Goal: Information Seeking & Learning: Learn about a topic

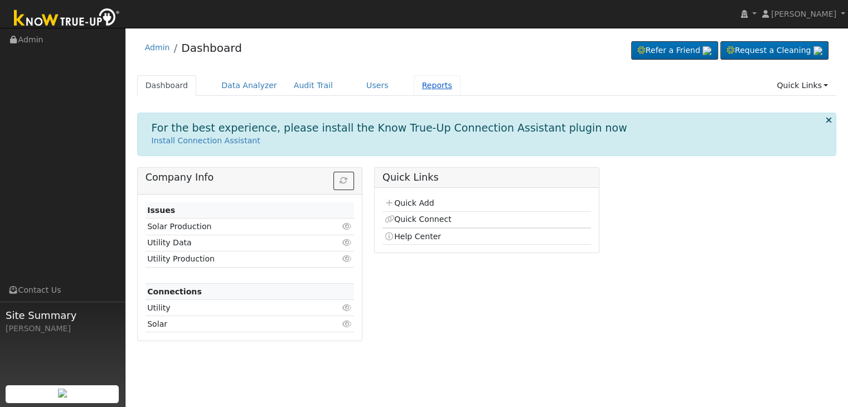
click at [414, 85] on link "Reports" at bounding box center [437, 85] width 47 height 21
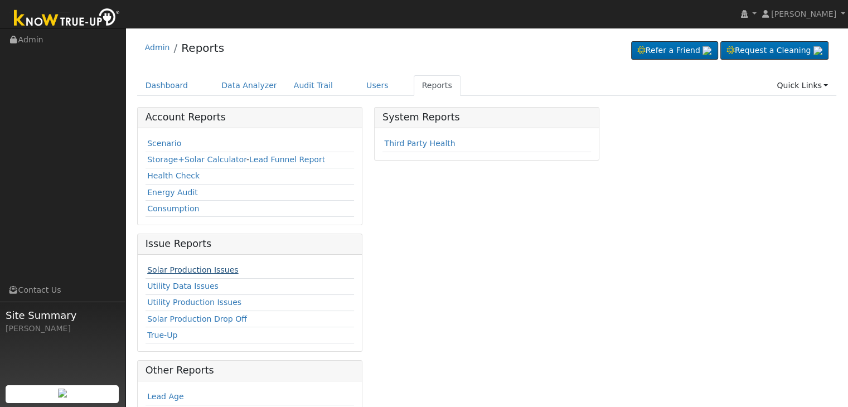
click at [211, 265] on link "Solar Production Issues" at bounding box center [192, 269] width 91 height 9
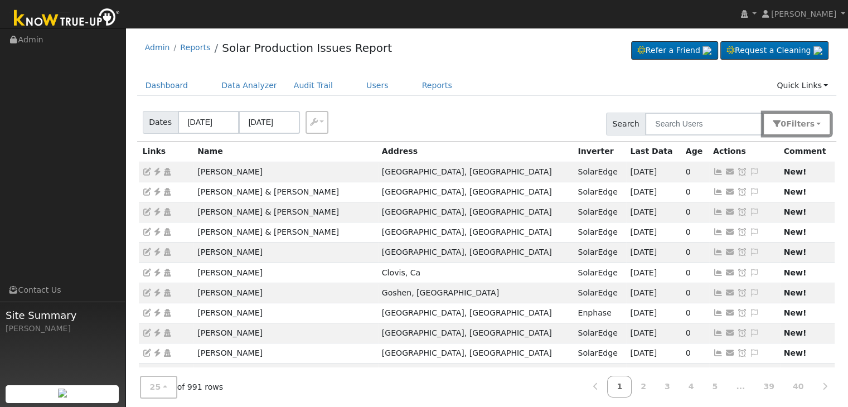
click at [785, 120] on button "0 Filter s" at bounding box center [797, 124] width 68 height 23
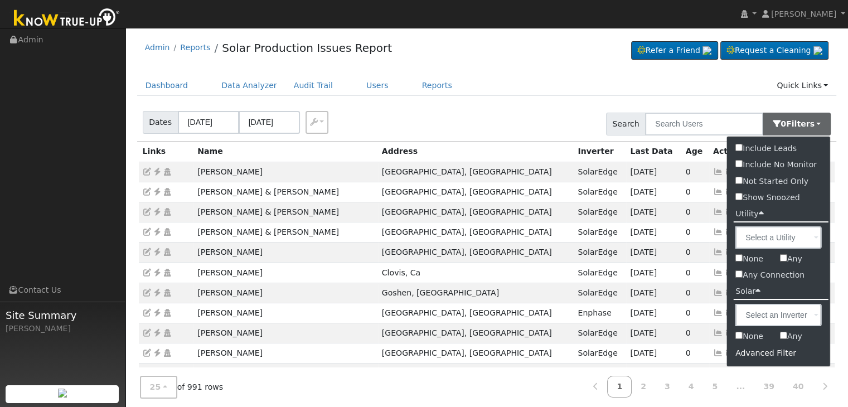
click at [790, 352] on div "Advanced Filter" at bounding box center [778, 352] width 103 height 17
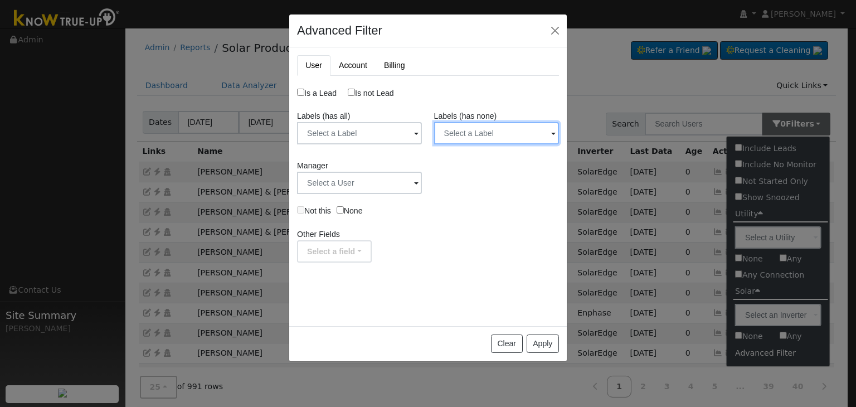
click at [422, 131] on input "text" at bounding box center [359, 133] width 125 height 22
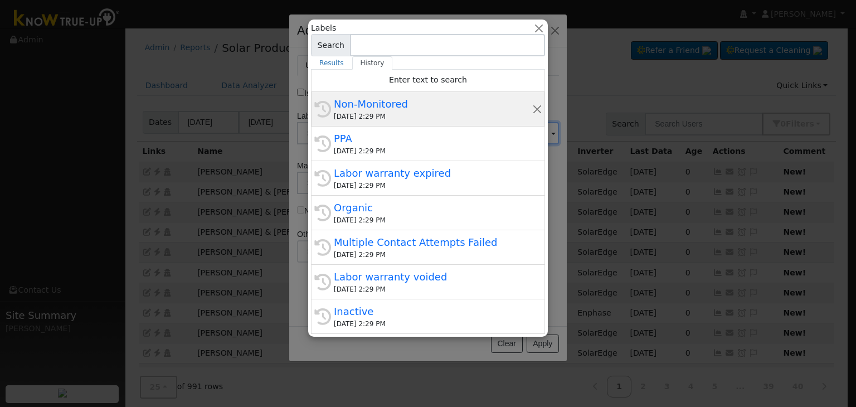
click at [397, 114] on div "08/28/2025 2:29 PM" at bounding box center [433, 116] width 198 height 10
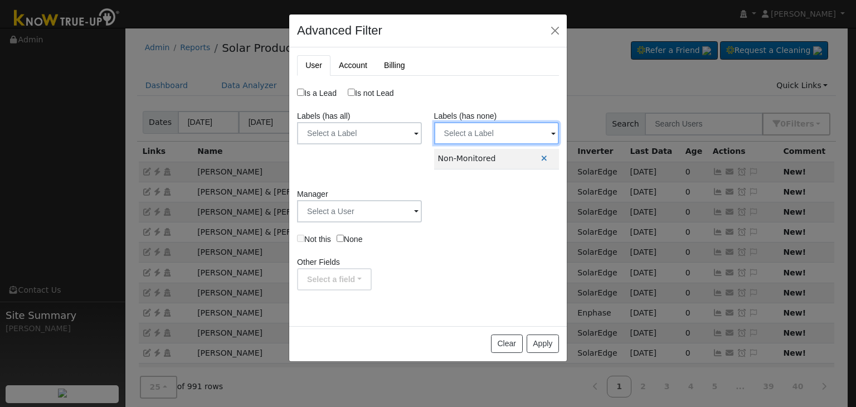
click at [422, 127] on input "text" at bounding box center [359, 133] width 125 height 22
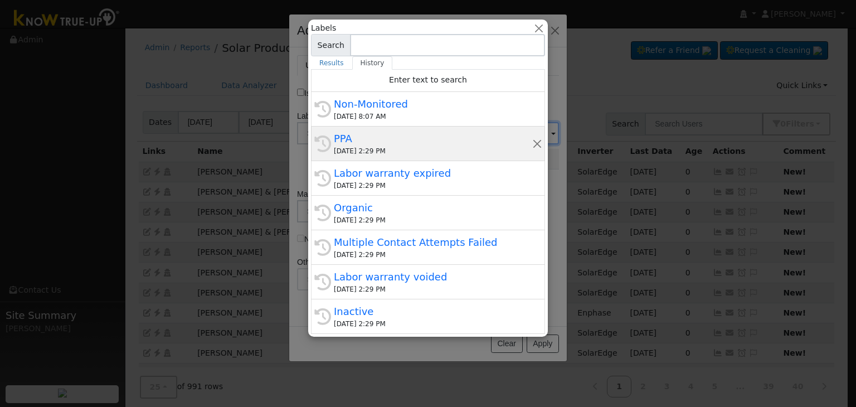
click at [375, 150] on div "08/28/2025 2:29 PM" at bounding box center [433, 151] width 198 height 10
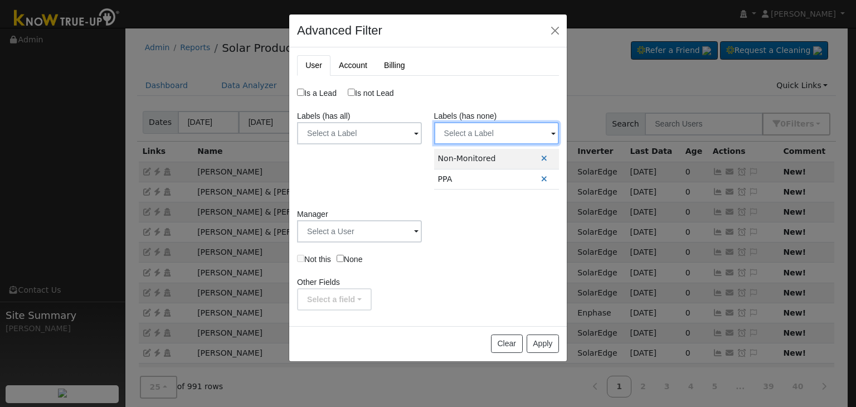
click at [422, 139] on input "text" at bounding box center [359, 133] width 125 height 22
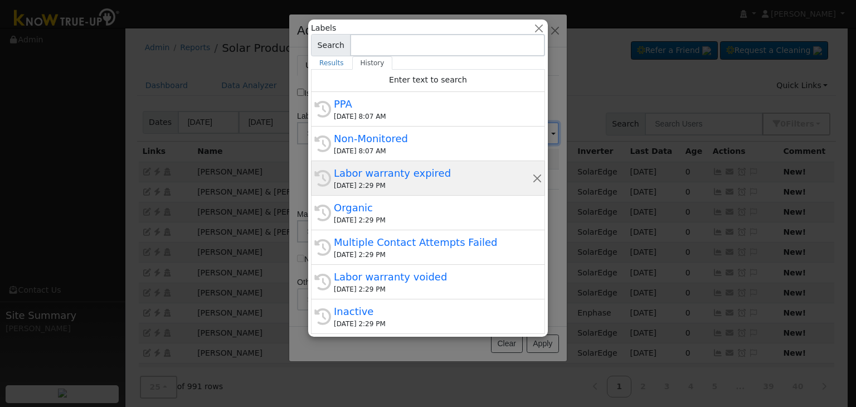
click at [360, 185] on div "08/28/2025 2:29 PM" at bounding box center [433, 186] width 198 height 10
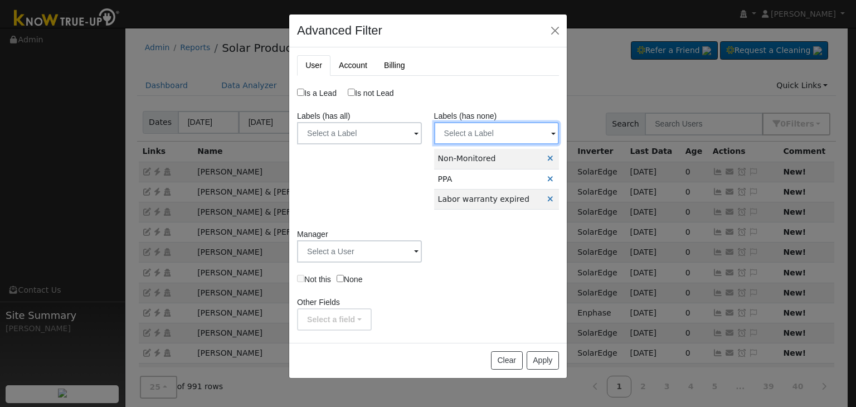
click at [422, 138] on input "text" at bounding box center [359, 133] width 125 height 22
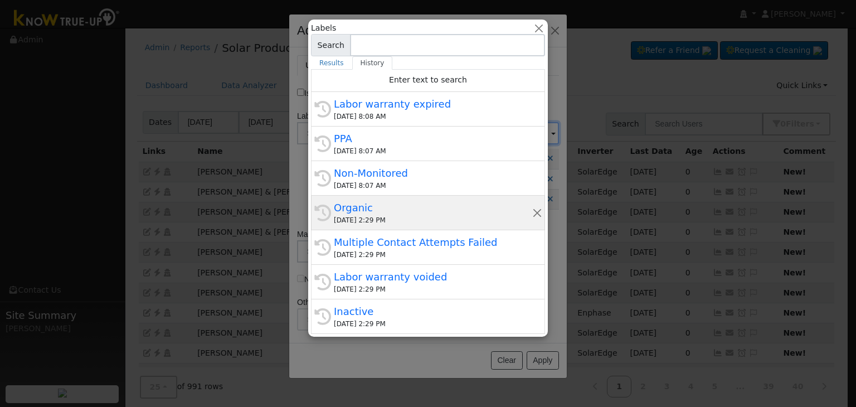
click at [390, 216] on div "08/28/2025 2:29 PM" at bounding box center [433, 220] width 198 height 10
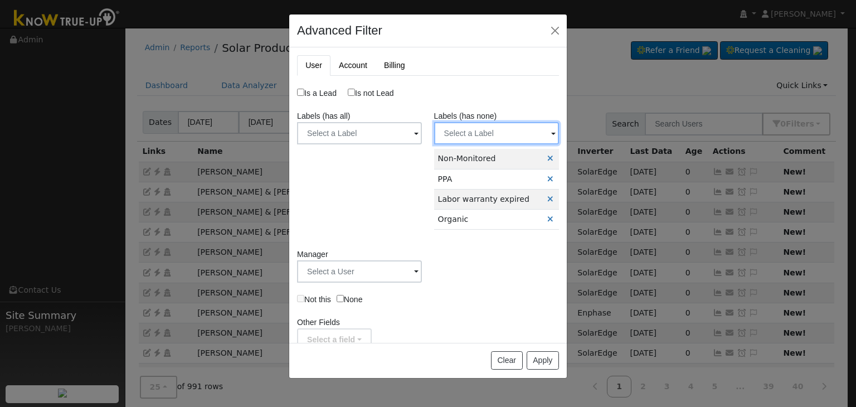
click at [422, 132] on input "text" at bounding box center [359, 133] width 125 height 22
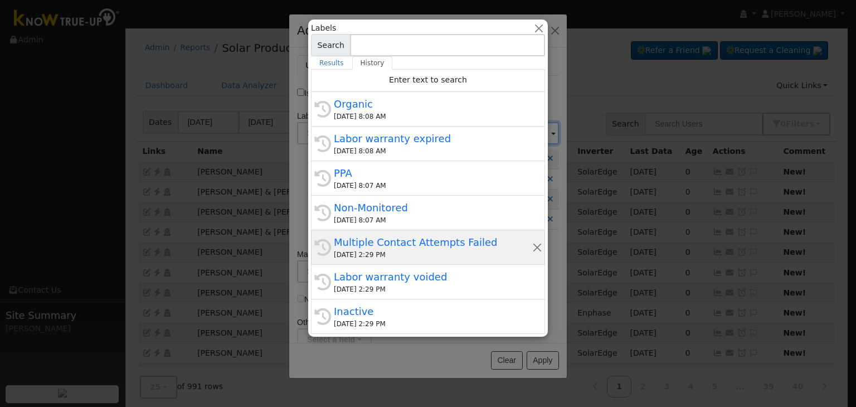
click at [388, 246] on div "Multiple Contact Attempts Failed" at bounding box center [433, 242] width 198 height 15
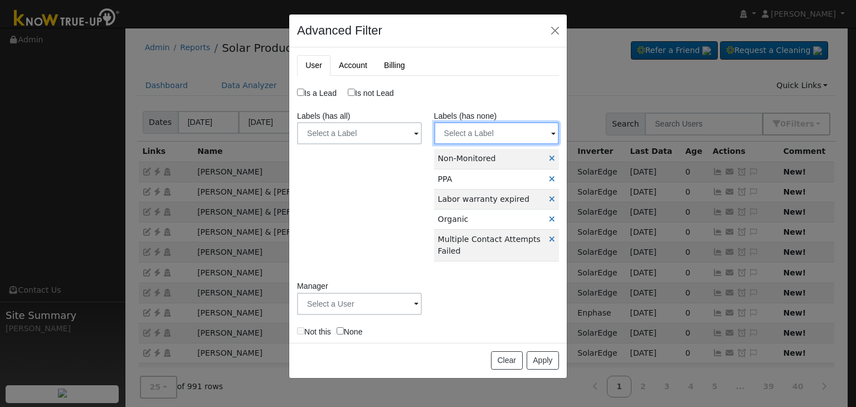
click at [422, 139] on input "text" at bounding box center [359, 133] width 125 height 22
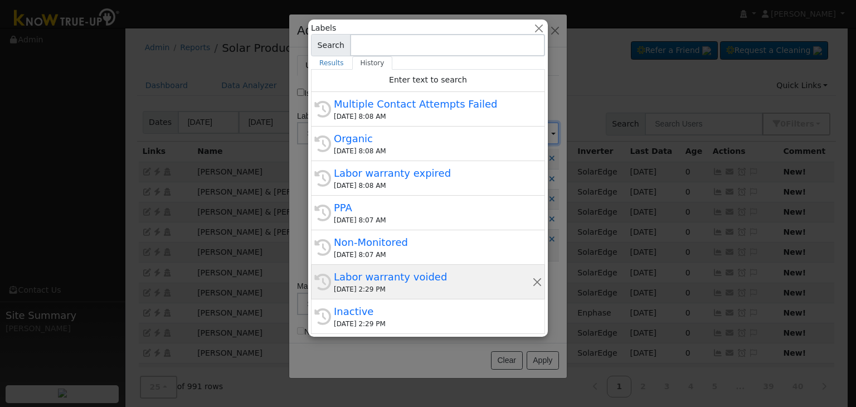
click at [406, 290] on div "08/28/2025 2:29 PM" at bounding box center [433, 289] width 198 height 10
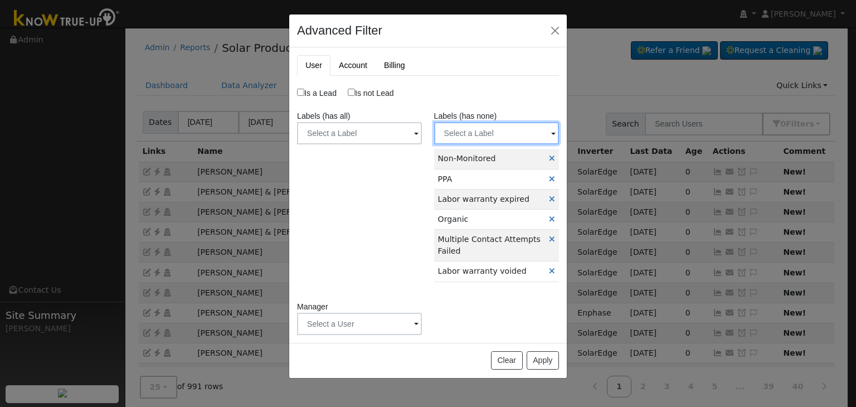
click at [422, 134] on input "text" at bounding box center [359, 133] width 125 height 22
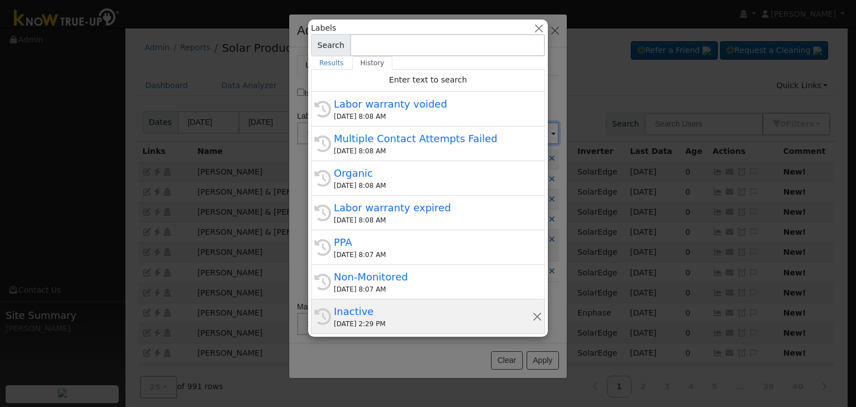
click at [384, 319] on div "08/28/2025 2:29 PM" at bounding box center [433, 324] width 198 height 10
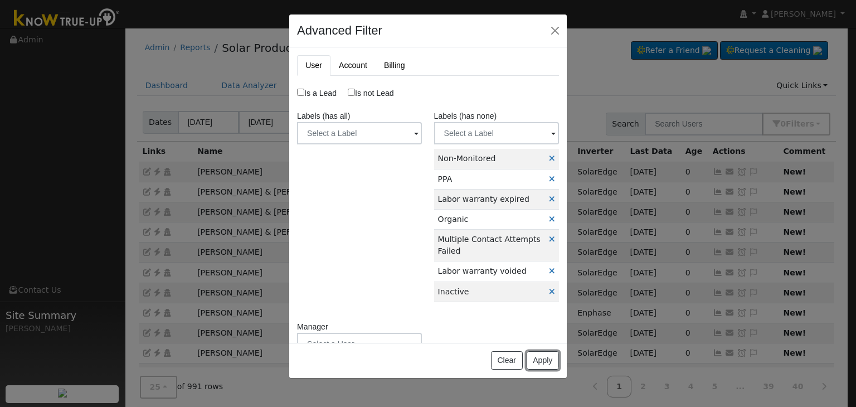
click at [546, 362] on button "Apply" at bounding box center [543, 360] width 32 height 19
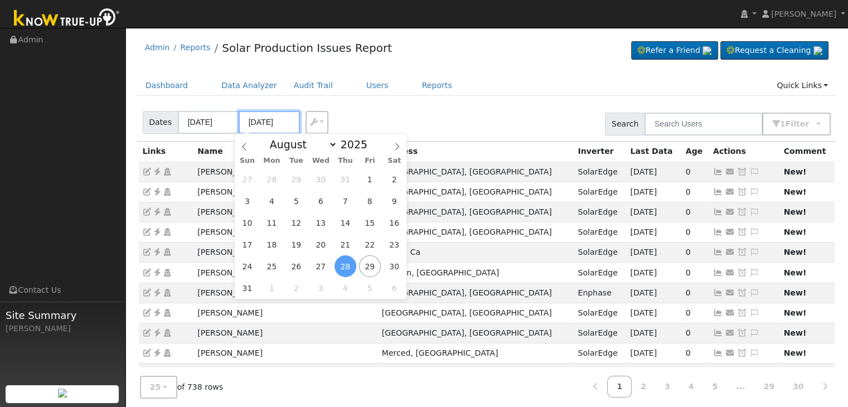
click at [257, 125] on input "[DATE]" at bounding box center [269, 122] width 61 height 23
click at [375, 273] on span "29" at bounding box center [370, 266] width 22 height 22
type input "[DATE]"
click at [366, 266] on span "29" at bounding box center [370, 266] width 22 height 22
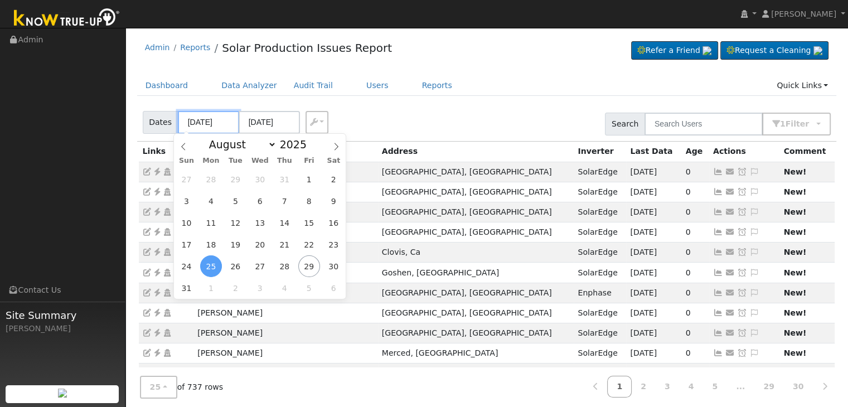
click at [203, 124] on input "[DATE]" at bounding box center [208, 122] width 61 height 23
click at [259, 265] on span "27" at bounding box center [260, 266] width 22 height 22
type input "[DATE]"
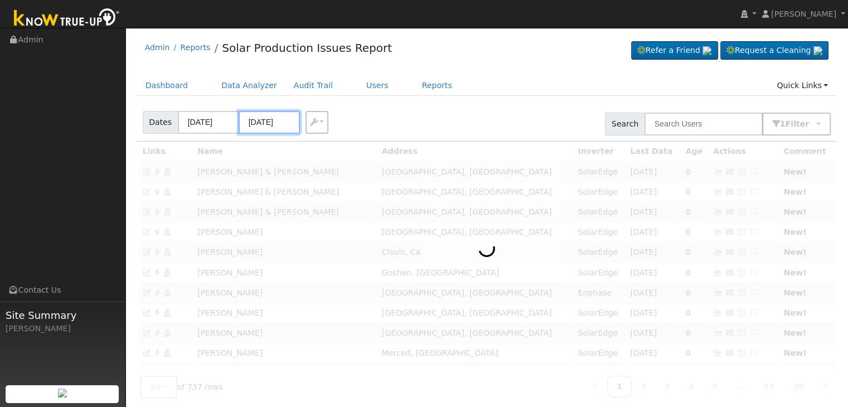
click at [262, 125] on input "[DATE]" at bounding box center [269, 122] width 61 height 23
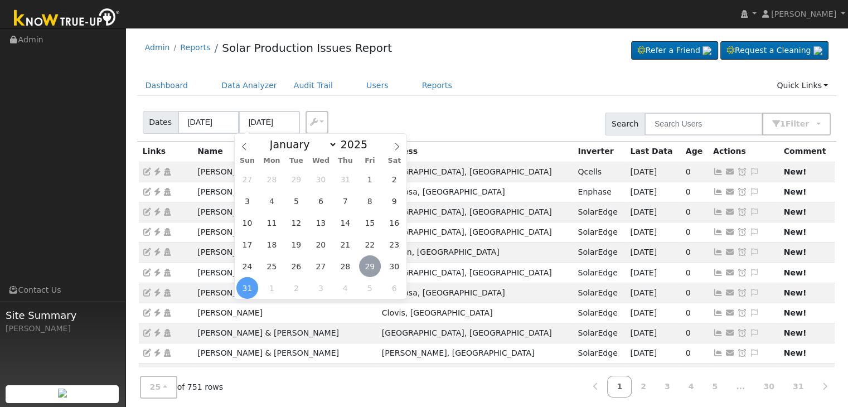
click at [368, 261] on span "29" at bounding box center [370, 266] width 22 height 22
type input "[DATE]"
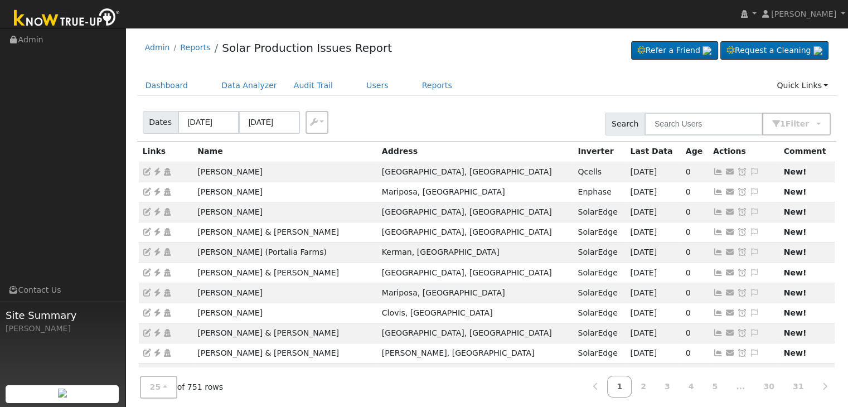
click at [418, 113] on div "Dates [DATE] [DATE] Export CSV Search 1 Filter Include Leads Include No Monitor…" at bounding box center [486, 122] width 703 height 38
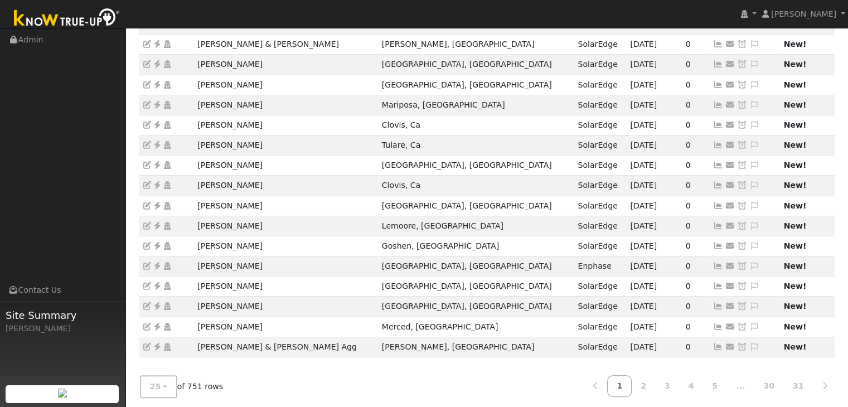
scroll to position [310, 0]
click at [655, 380] on link "2" at bounding box center [643, 385] width 25 height 22
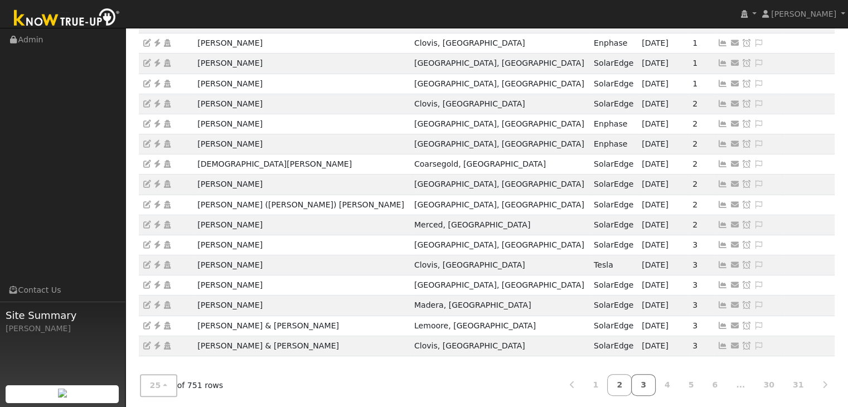
click at [655, 383] on link "3" at bounding box center [643, 385] width 25 height 22
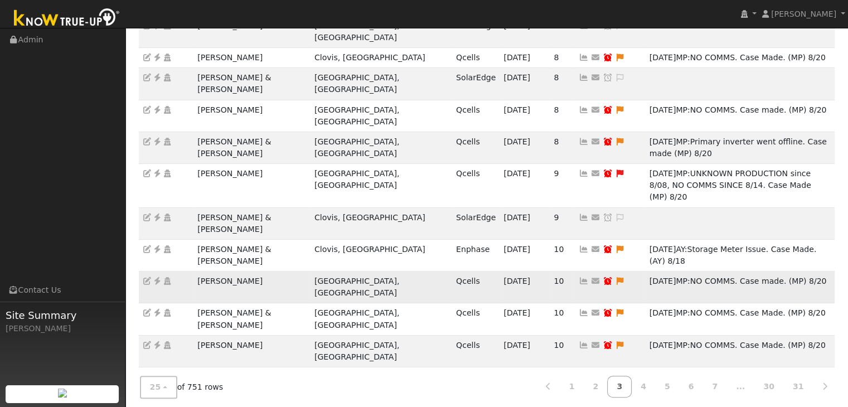
scroll to position [278, 0]
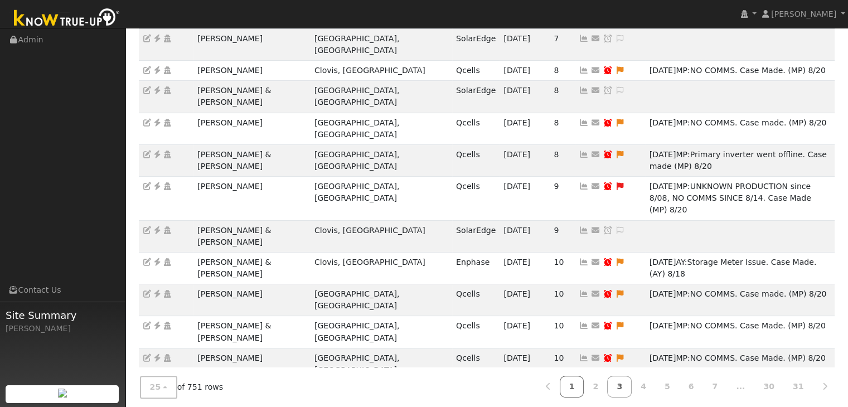
click at [584, 383] on link "1" at bounding box center [572, 387] width 25 height 22
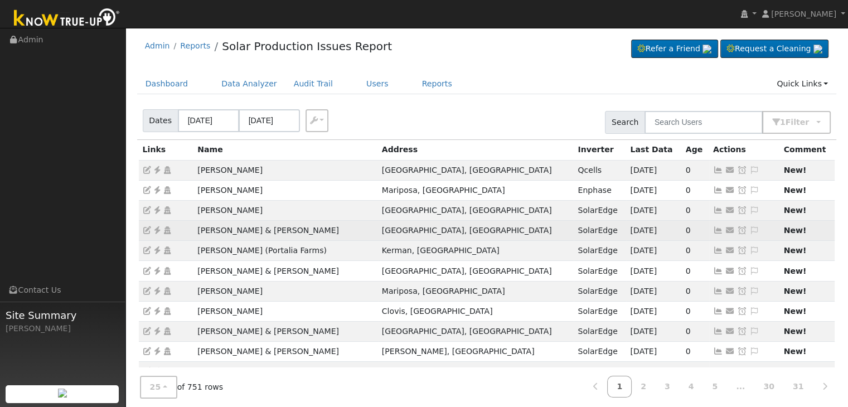
scroll to position [0, 0]
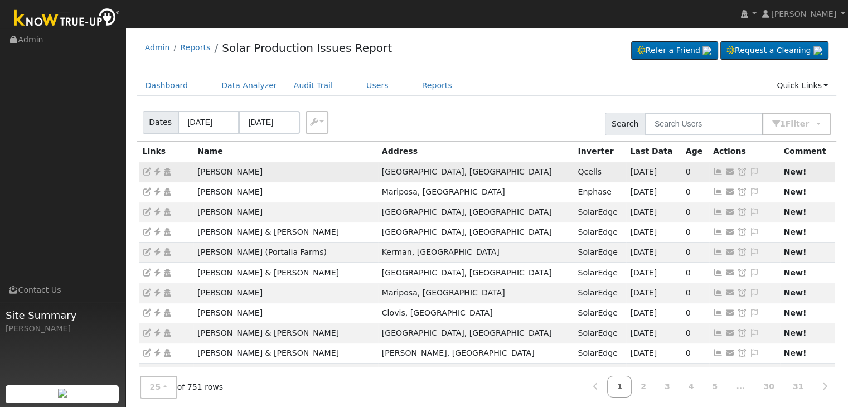
click at [159, 168] on icon at bounding box center [157, 172] width 10 height 8
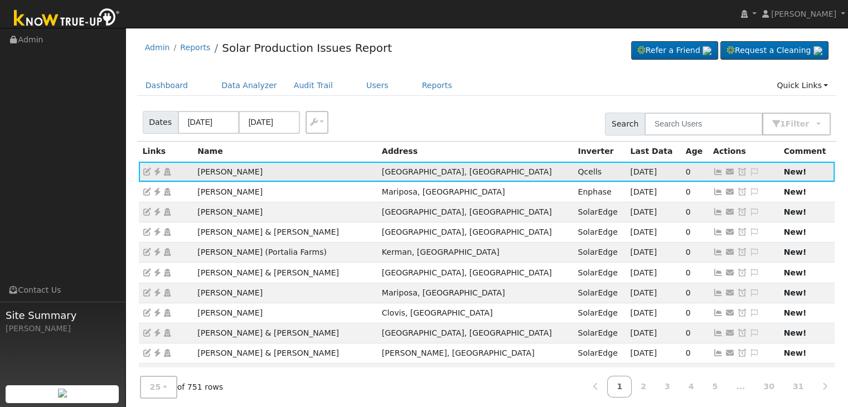
click at [749, 169] on icon at bounding box center [754, 172] width 10 height 8
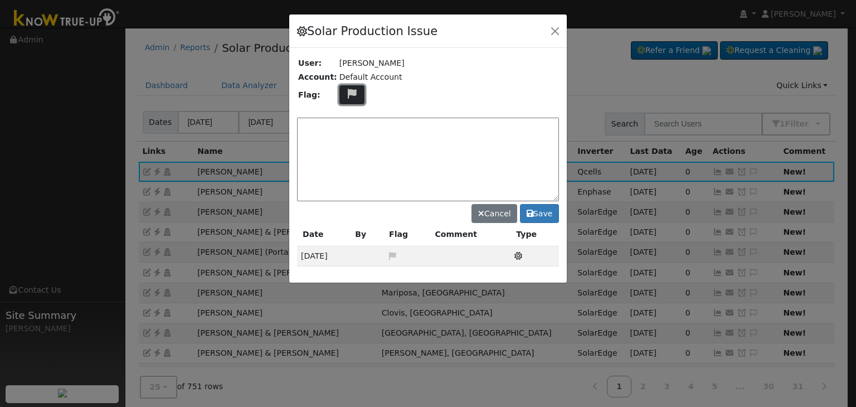
click at [346, 98] on icon at bounding box center [352, 94] width 13 height 10
click at [345, 142] on icon at bounding box center [351, 147] width 13 height 10
click at [344, 142] on textarea at bounding box center [428, 160] width 262 height 84
type textarea "NO COMMS. Case Made. (MP) 8/29"
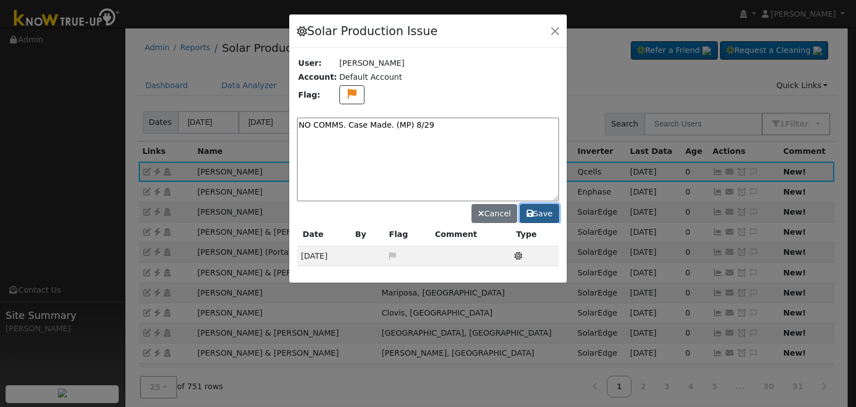
click at [548, 215] on button "Save" at bounding box center [539, 213] width 39 height 19
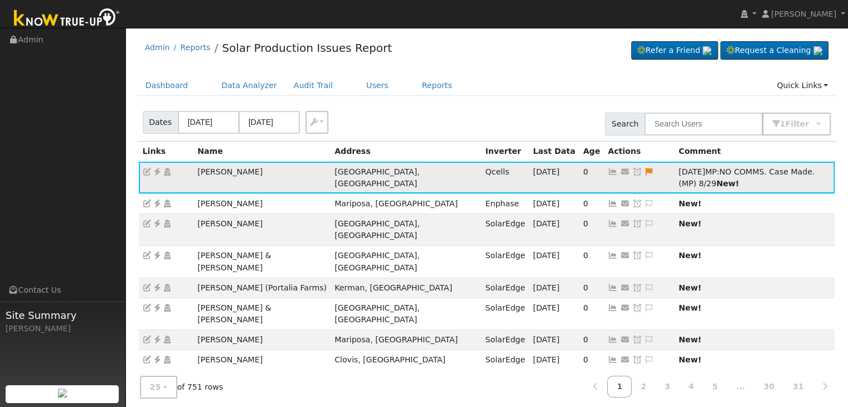
click at [632, 169] on icon at bounding box center [637, 172] width 10 height 8
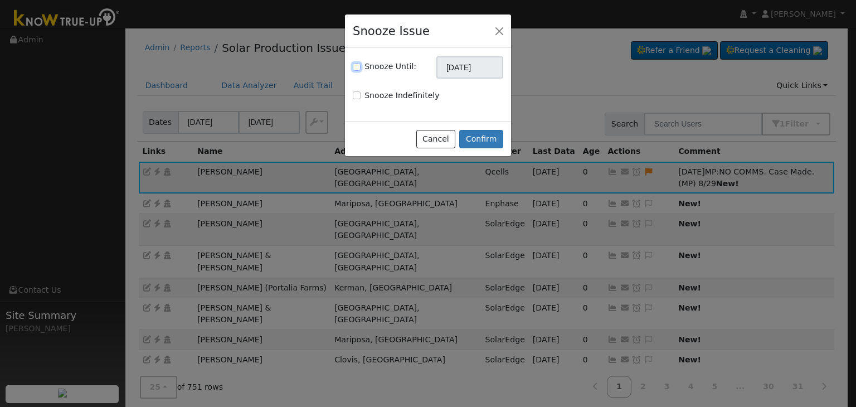
click at [353, 69] on input "Snooze Until:" at bounding box center [357, 67] width 8 height 8
checkbox input "true"
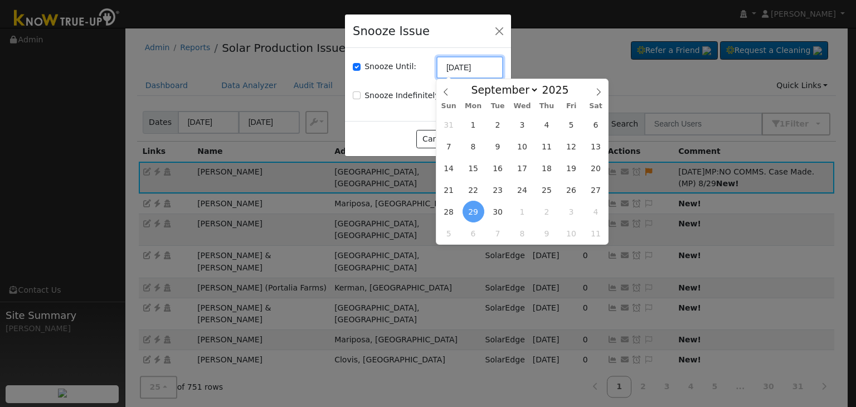
click at [457, 67] on input "[DATE]" at bounding box center [469, 67] width 67 height 22
click at [445, 90] on icon at bounding box center [446, 92] width 8 height 8
select select "7"
click at [576, 232] on span "5" at bounding box center [571, 233] width 22 height 22
type input "09/05/2025"
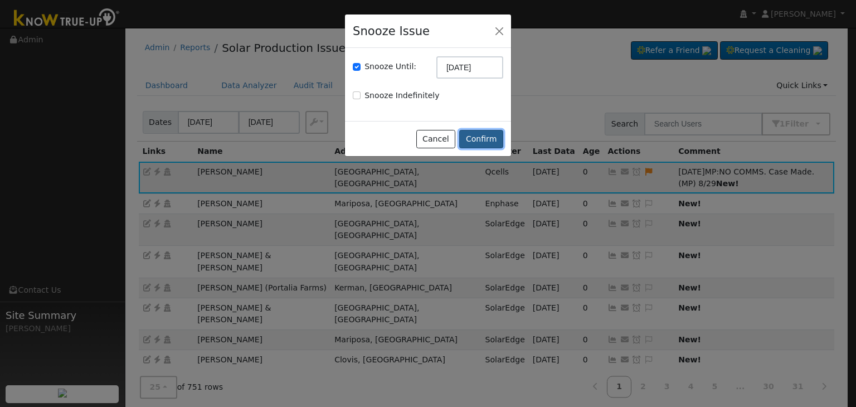
click at [486, 139] on button "Confirm" at bounding box center [481, 139] width 44 height 19
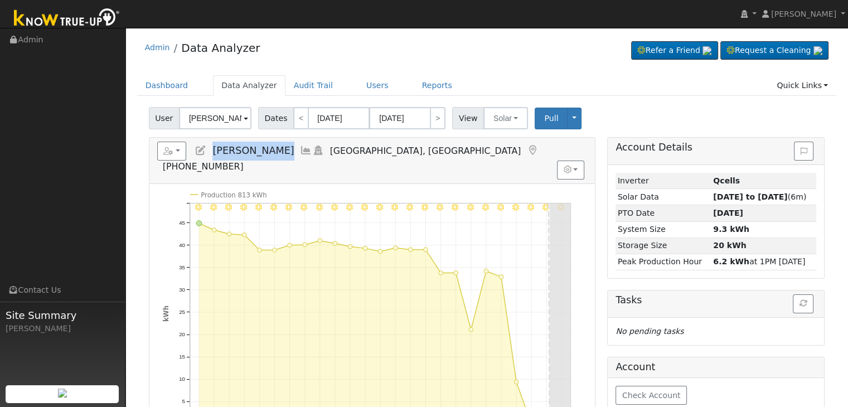
drag, startPoint x: 213, startPoint y: 148, endPoint x: 289, endPoint y: 151, distance: 75.9
click at [289, 151] on h5 "Reports Scenario Health Check Energy Audit Account Timeline User Audit Trail In…" at bounding box center [372, 157] width 430 height 31
copy span "[PERSON_NAME]"
click at [497, 118] on button "Solar" at bounding box center [505, 118] width 45 height 22
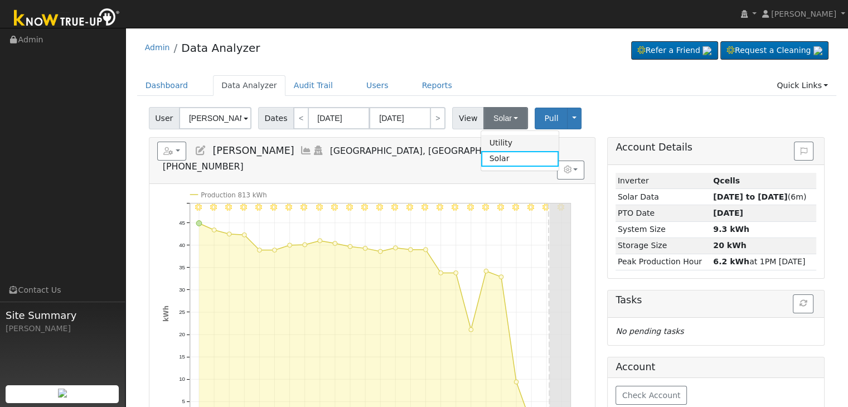
click at [495, 142] on link "Utility" at bounding box center [519, 143] width 77 height 16
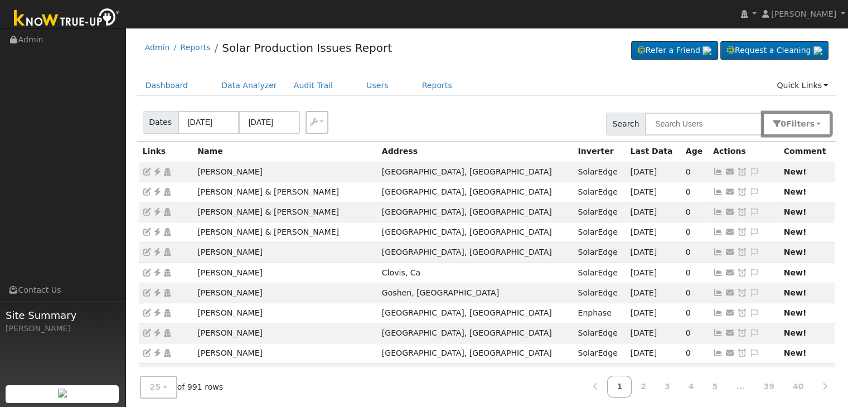
click at [808, 127] on span "Filter s" at bounding box center [800, 123] width 28 height 9
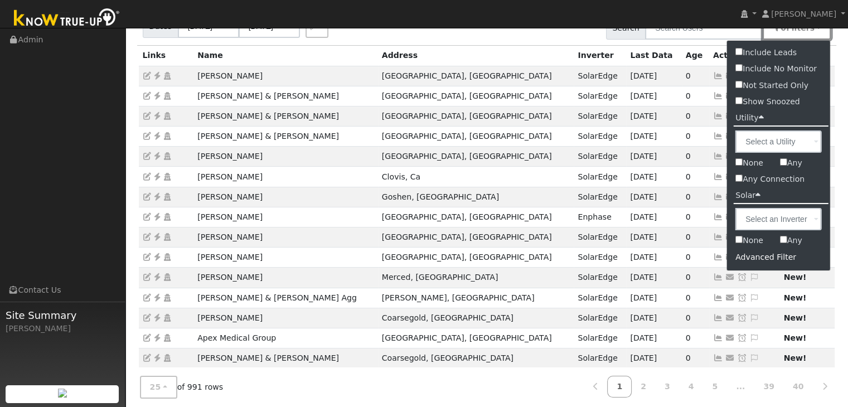
scroll to position [167, 0]
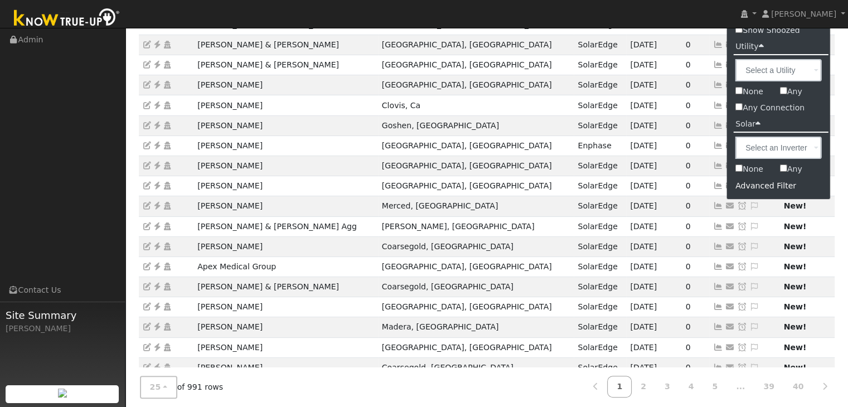
click at [754, 191] on div "Advanced Filter" at bounding box center [778, 185] width 103 height 17
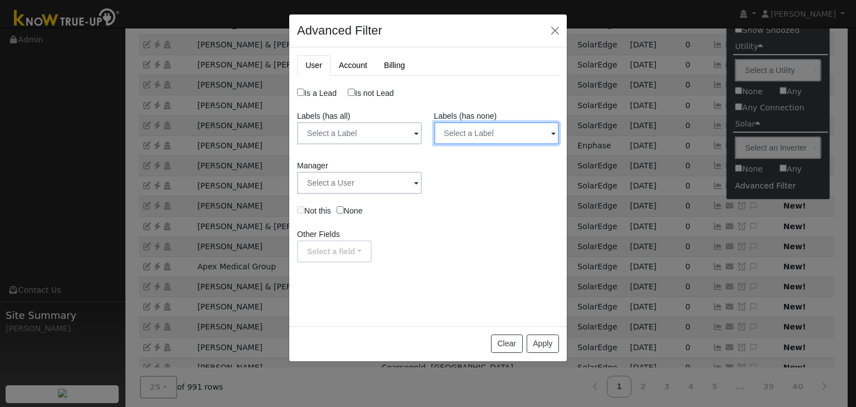
click at [422, 123] on input "text" at bounding box center [359, 133] width 125 height 22
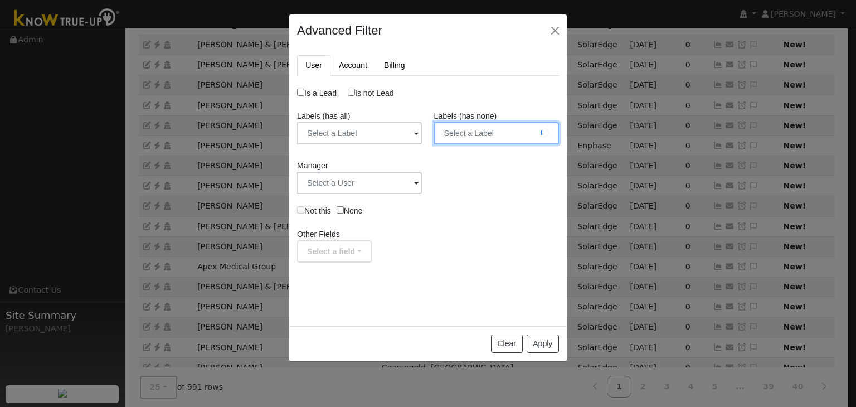
click at [422, 125] on input "text" at bounding box center [359, 133] width 125 height 22
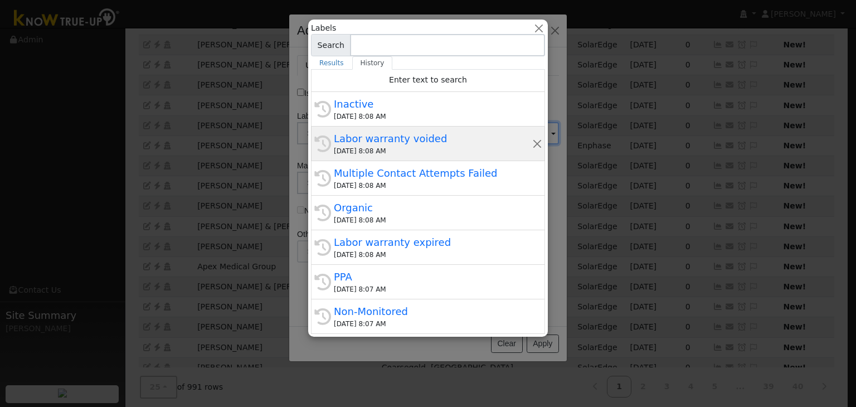
click at [496, 132] on div "Labor warranty voided" at bounding box center [433, 138] width 198 height 15
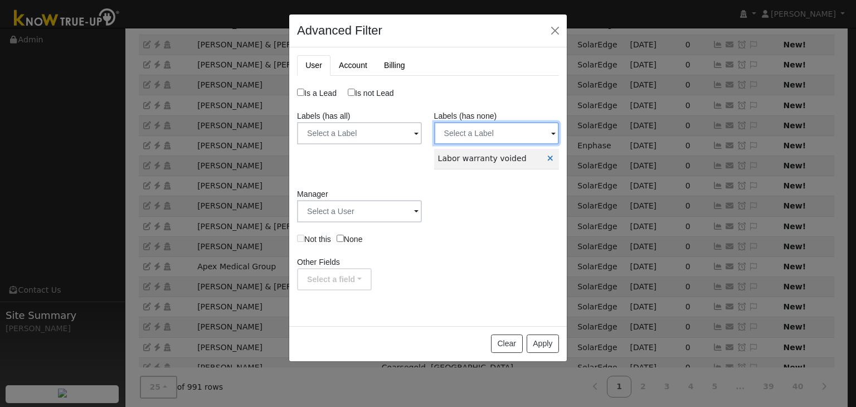
click at [422, 129] on input "text" at bounding box center [359, 133] width 125 height 22
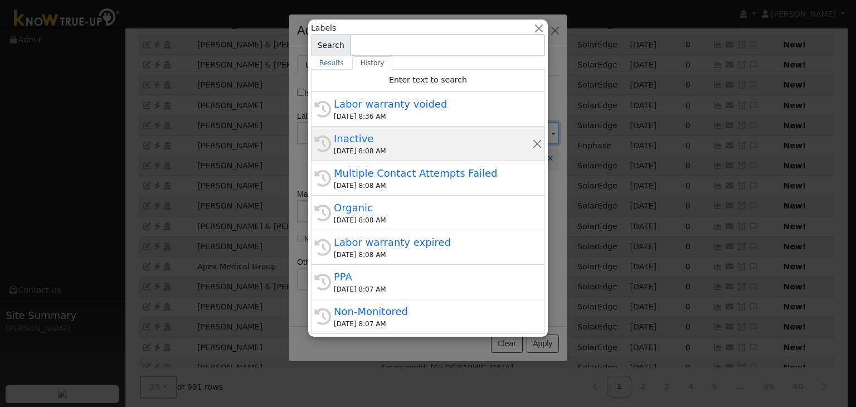
click at [390, 137] on div "Inactive" at bounding box center [433, 138] width 198 height 15
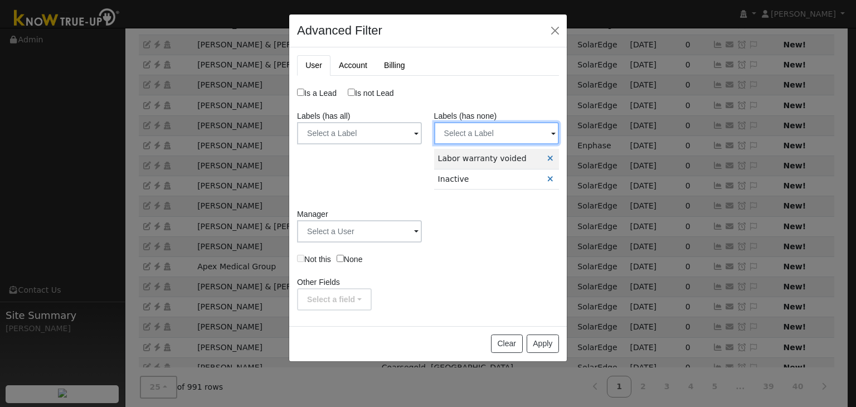
click at [422, 134] on input "text" at bounding box center [359, 133] width 125 height 22
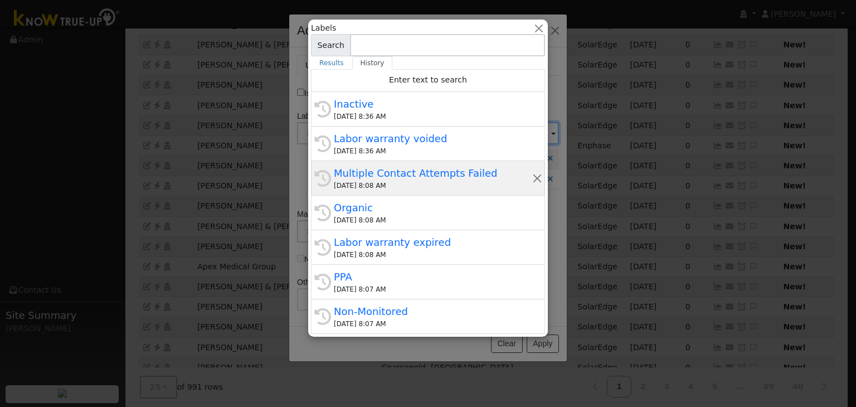
click at [387, 174] on div "Multiple Contact Attempts Failed" at bounding box center [433, 173] width 198 height 15
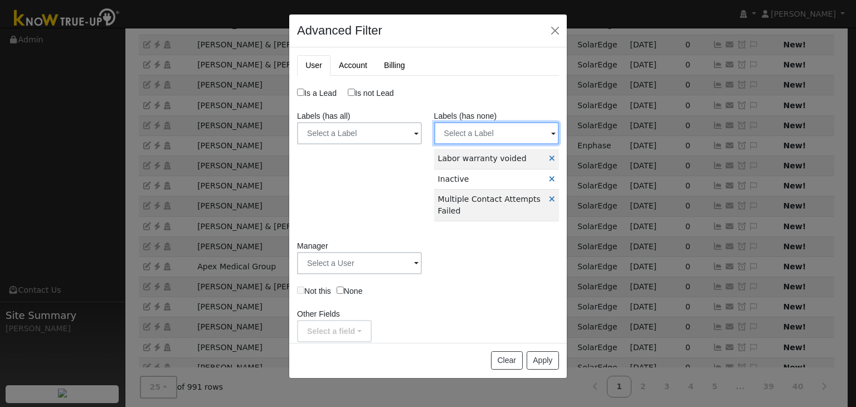
click at [422, 129] on input "text" at bounding box center [359, 133] width 125 height 22
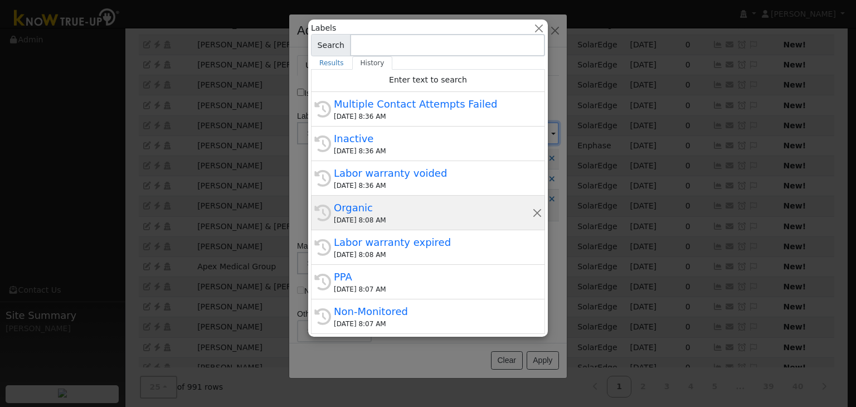
click at [367, 213] on div "Organic" at bounding box center [433, 207] width 198 height 15
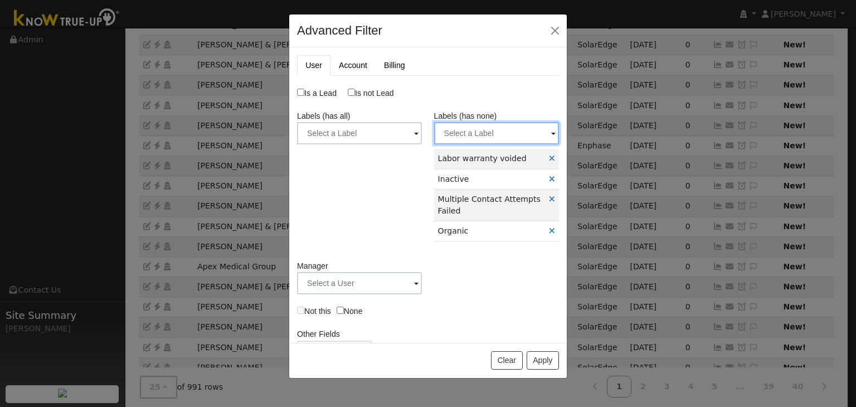
click at [422, 133] on input "text" at bounding box center [359, 133] width 125 height 22
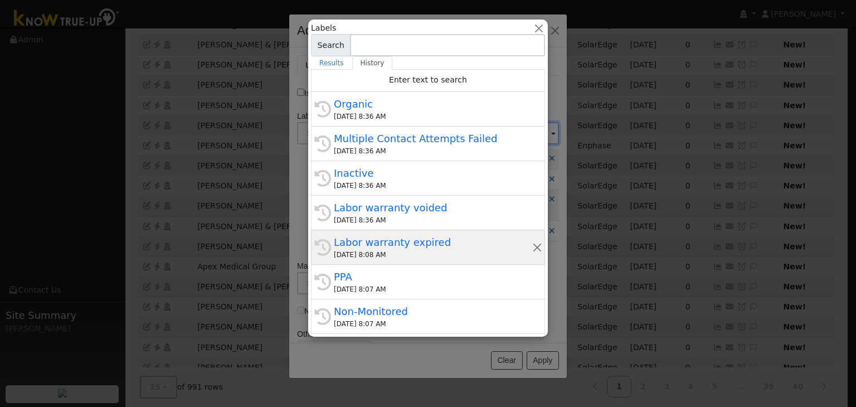
click at [386, 250] on div "[DATE] 8:08 AM" at bounding box center [433, 255] width 198 height 10
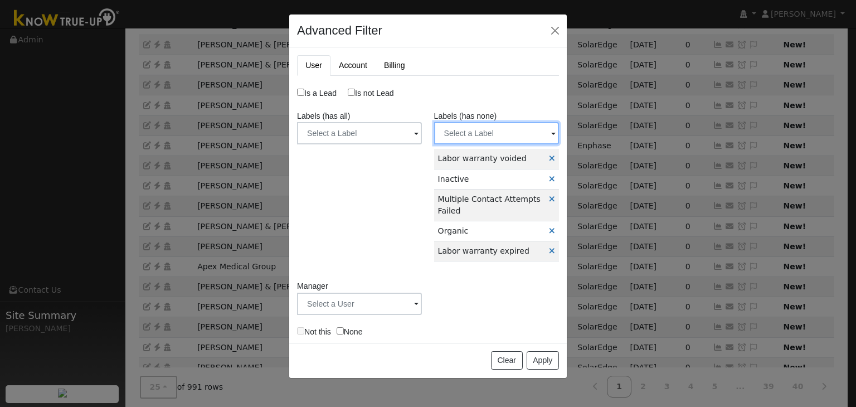
click at [422, 128] on input "text" at bounding box center [359, 133] width 125 height 22
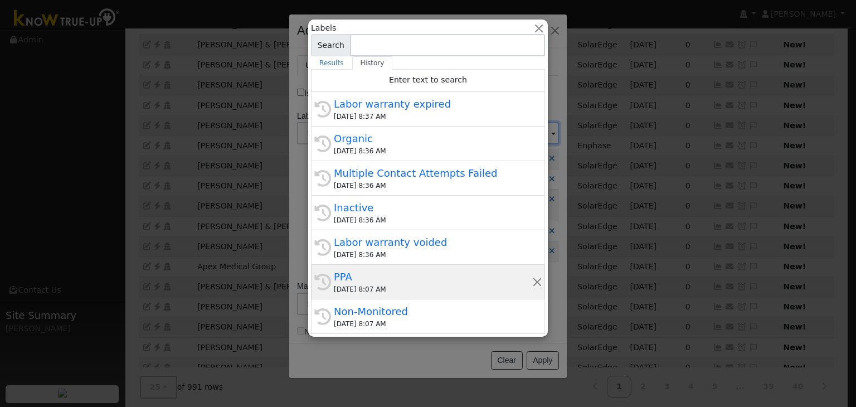
click at [383, 270] on div "PPA" at bounding box center [433, 276] width 198 height 15
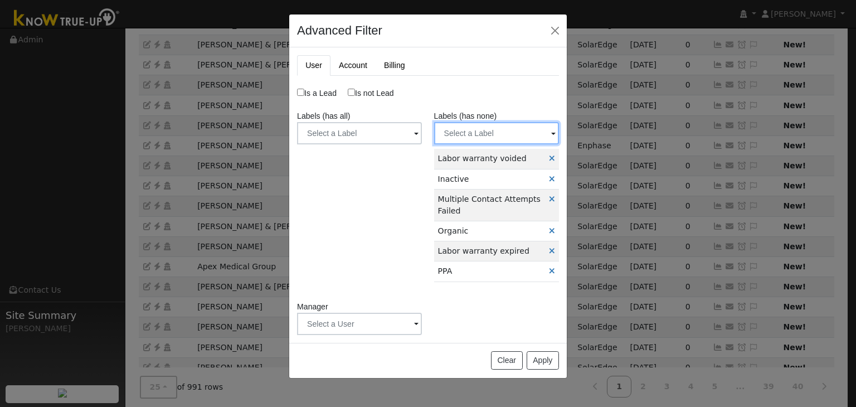
click at [422, 135] on input "text" at bounding box center [359, 133] width 125 height 22
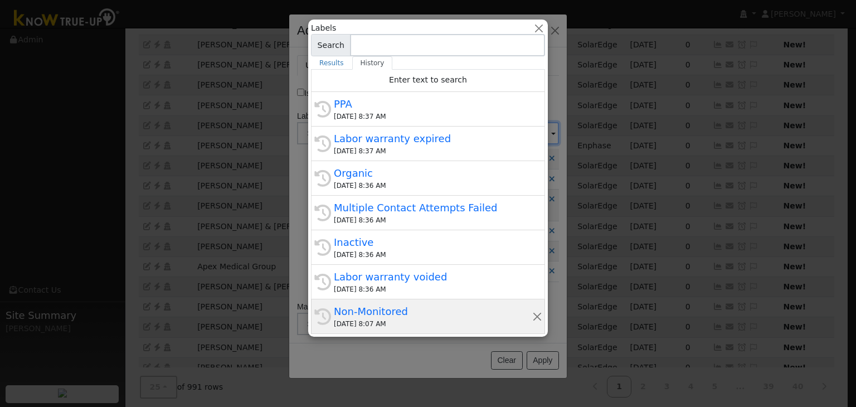
click at [375, 319] on div "[DATE] 8:07 AM" at bounding box center [433, 324] width 198 height 10
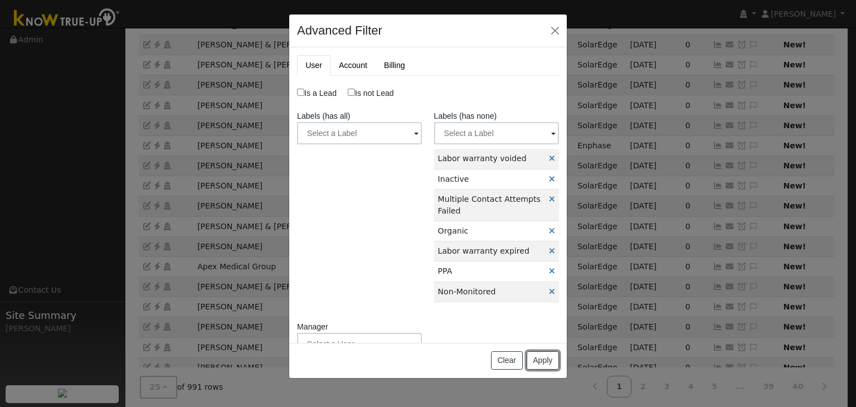
click at [553, 356] on button "Apply" at bounding box center [543, 360] width 32 height 19
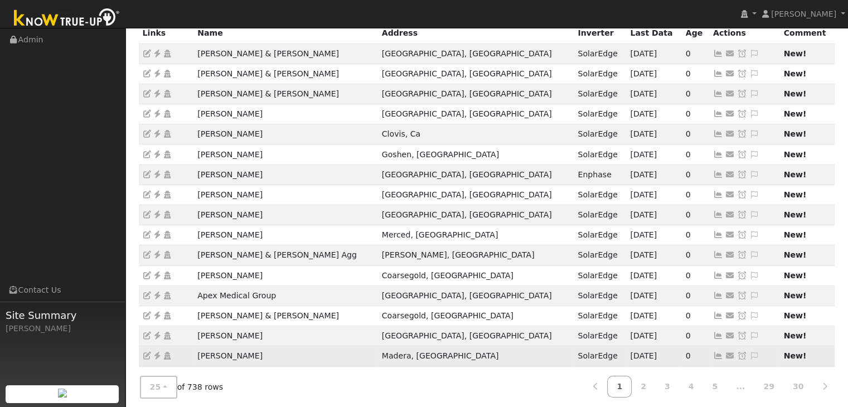
scroll to position [0, 0]
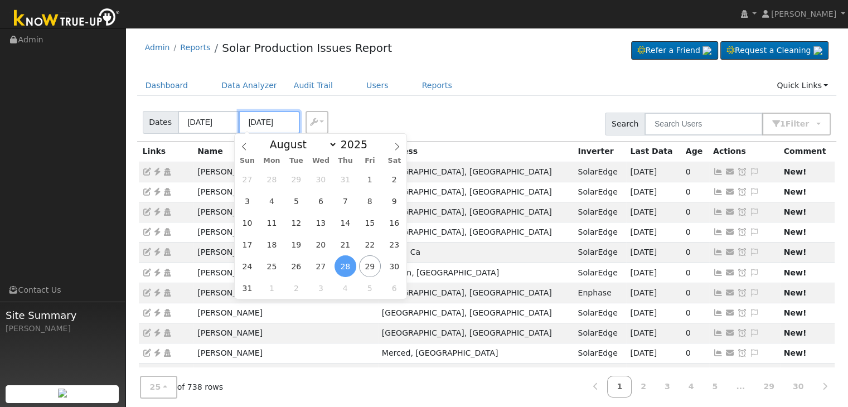
click at [261, 128] on input "[DATE]" at bounding box center [269, 122] width 61 height 23
click at [352, 271] on span "28" at bounding box center [345, 266] width 22 height 22
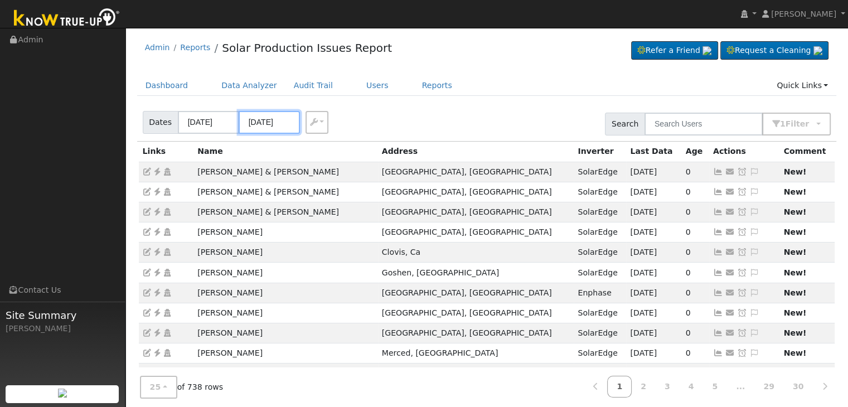
click at [265, 122] on input "[DATE]" at bounding box center [269, 122] width 61 height 23
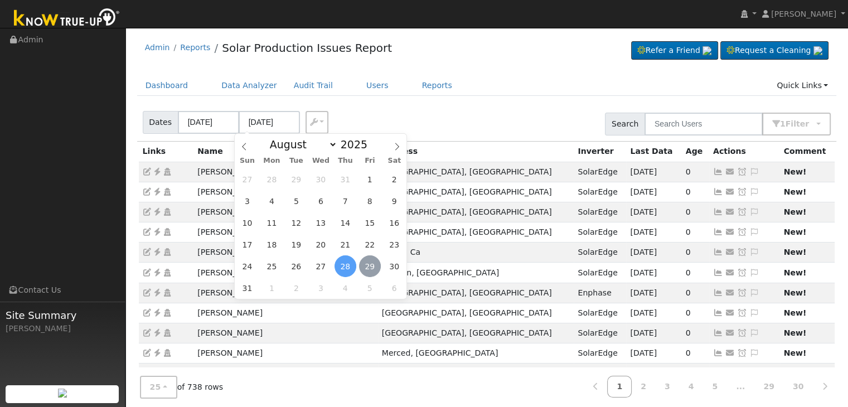
click at [367, 268] on span "29" at bounding box center [370, 266] width 22 height 22
type input "[DATE]"
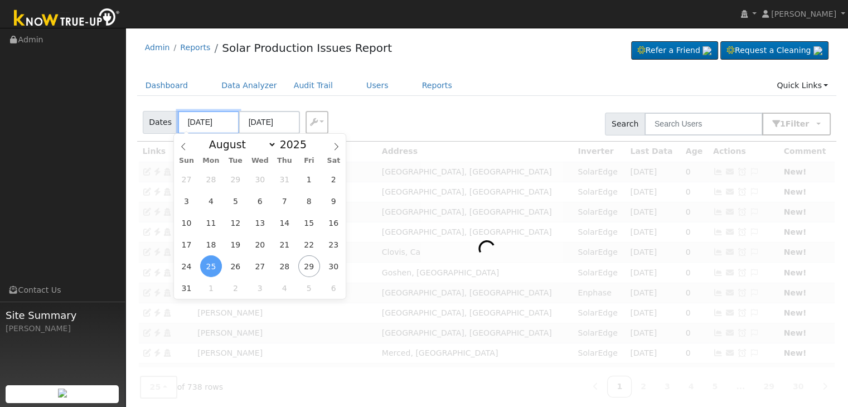
click at [192, 122] on input "[DATE]" at bounding box center [208, 122] width 61 height 23
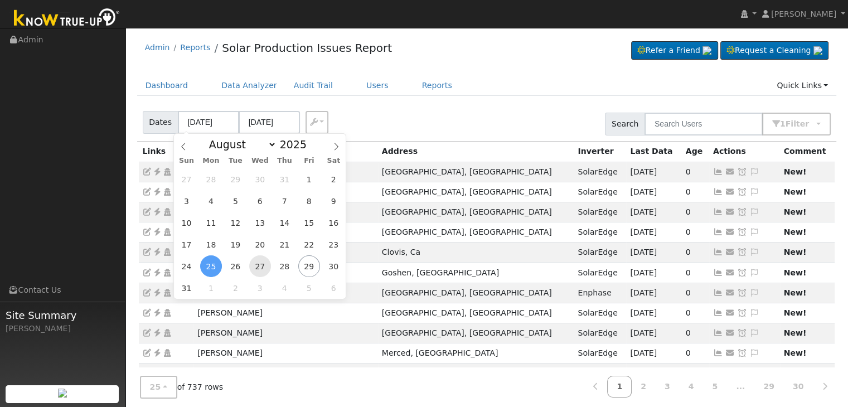
click at [255, 264] on span "27" at bounding box center [260, 266] width 22 height 22
type input "[DATE]"
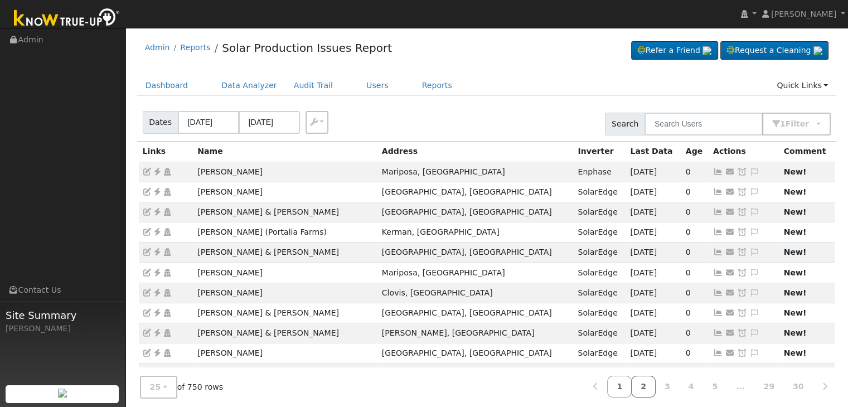
click at [655, 385] on link "2" at bounding box center [643, 387] width 25 height 22
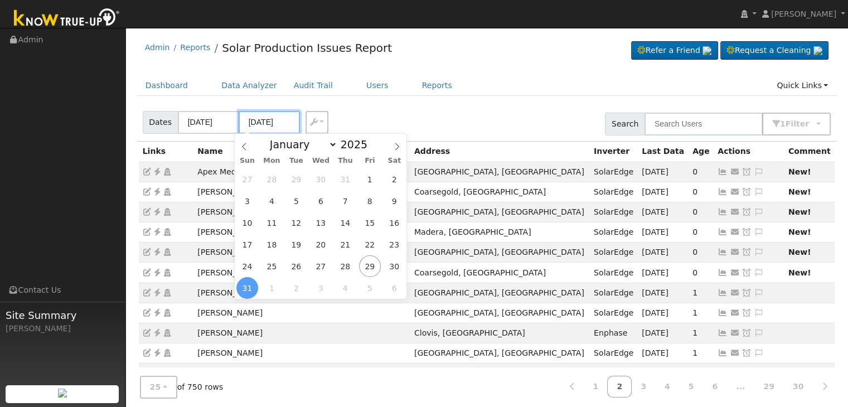
click at [271, 119] on input "[DATE]" at bounding box center [269, 122] width 61 height 23
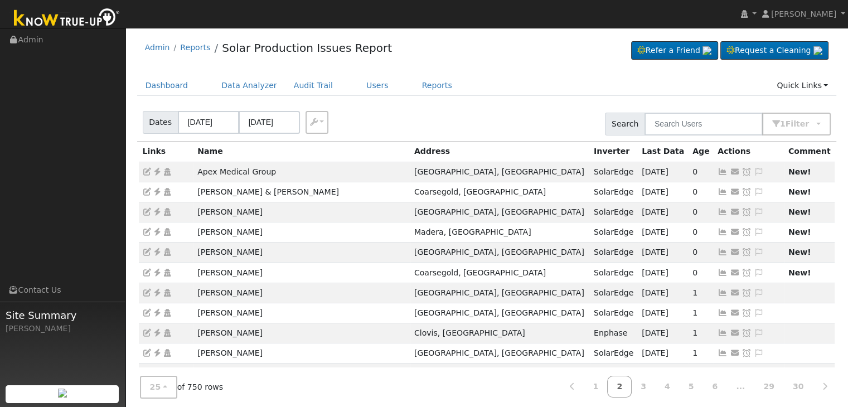
click at [502, 108] on div "Dates [DATE] [DATE] Export CSV Search 1 Filter Include Leads Include No Monitor…" at bounding box center [486, 122] width 703 height 38
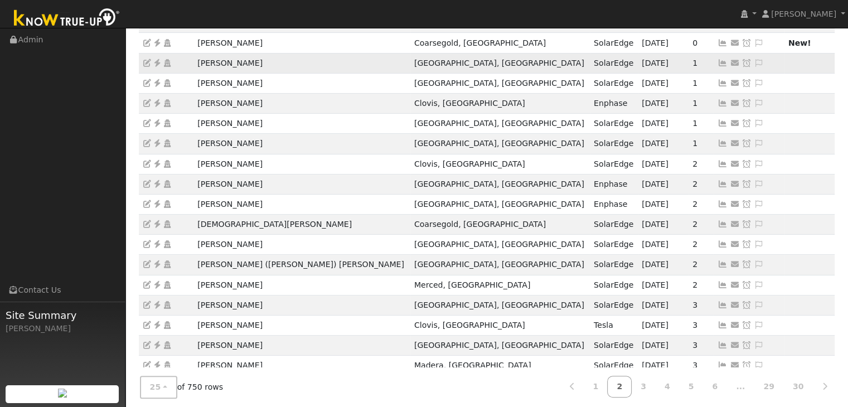
scroll to position [310, 0]
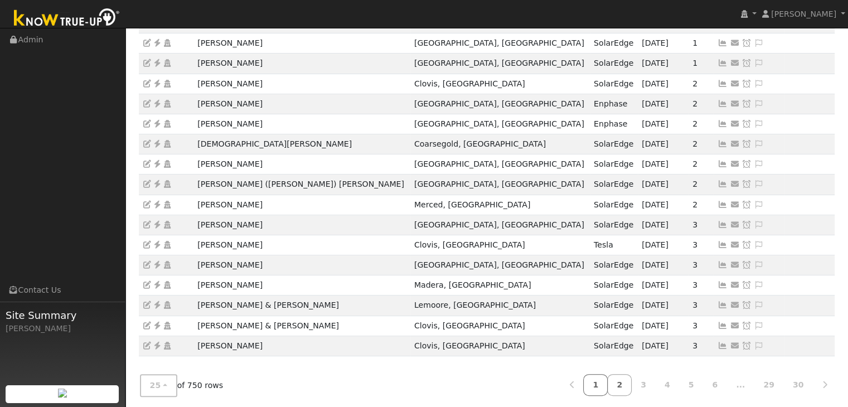
click at [608, 381] on link "1" at bounding box center [595, 385] width 25 height 22
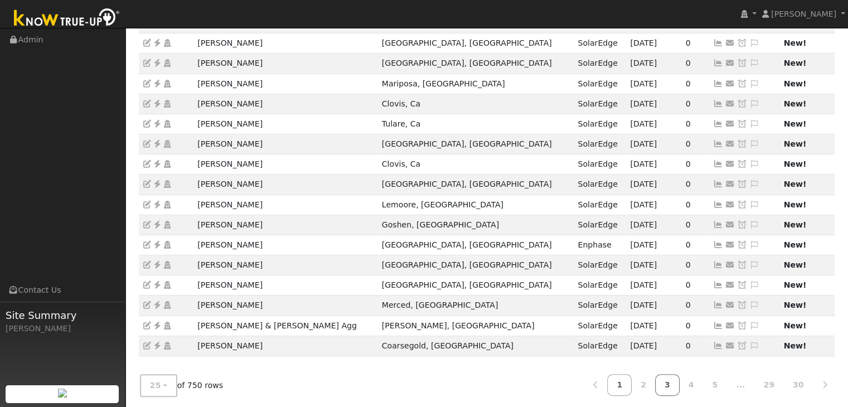
click at [673, 381] on link "3" at bounding box center [667, 385] width 25 height 22
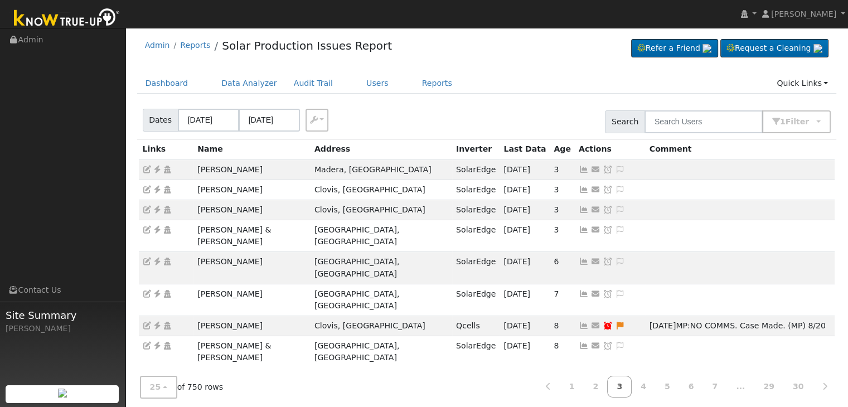
scroll to position [0, 0]
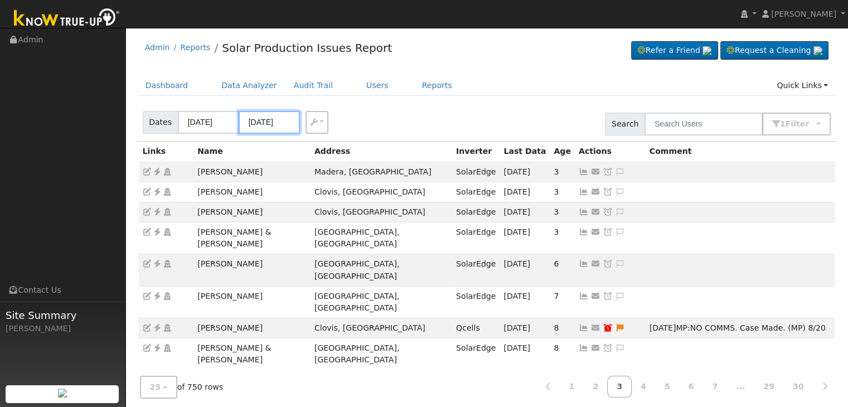
click at [274, 120] on input "[DATE]" at bounding box center [269, 122] width 61 height 23
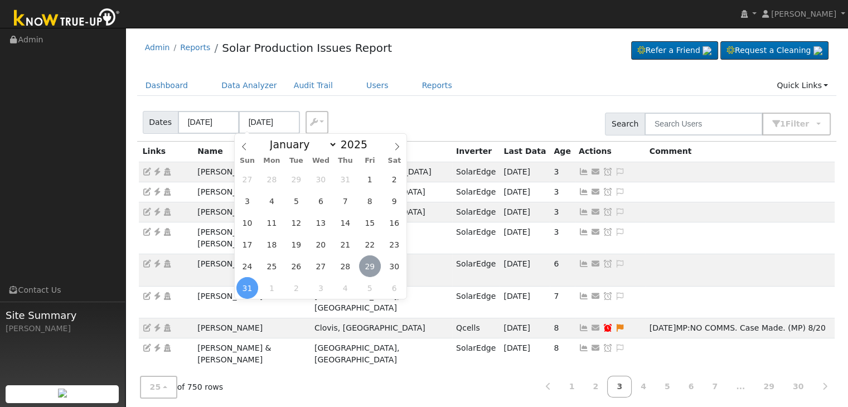
click at [370, 266] on span "29" at bounding box center [370, 266] width 22 height 22
type input "[DATE]"
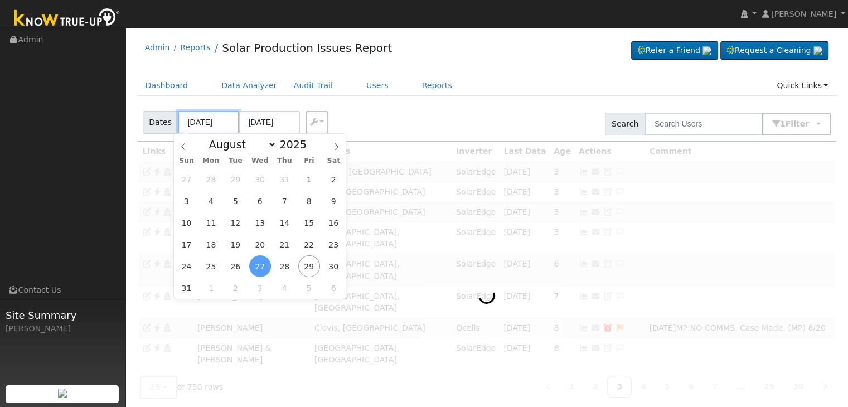
click at [201, 128] on input "[DATE]" at bounding box center [208, 122] width 61 height 23
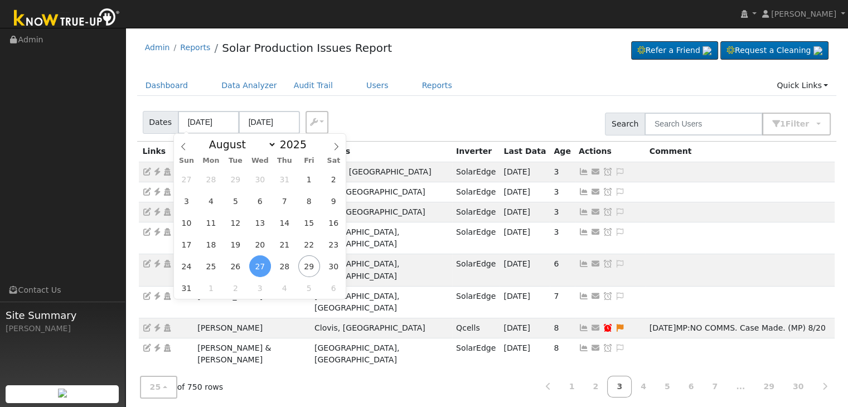
click at [263, 265] on span "27" at bounding box center [260, 266] width 22 height 22
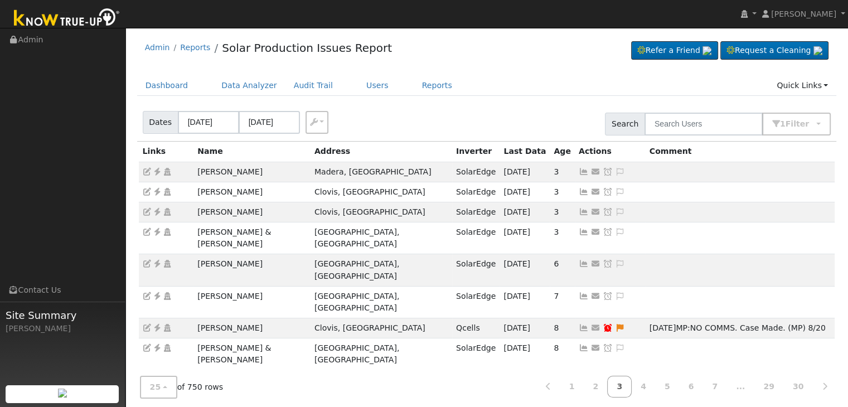
click at [401, 105] on div "Dates [DATE] [DATE] Export CSV Search 1 Filter Include Leads Include No Monitor…" at bounding box center [486, 122] width 703 height 38
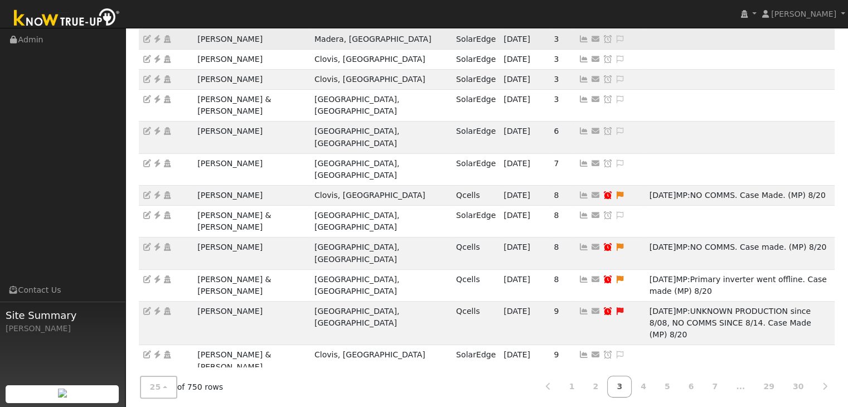
scroll to position [333, 0]
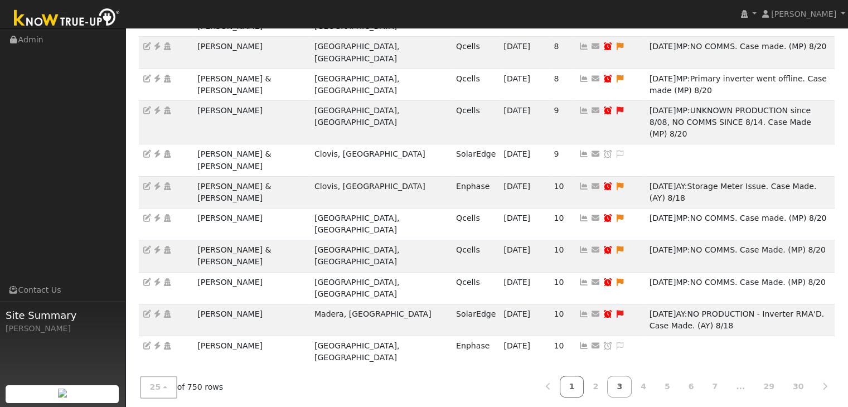
click at [584, 380] on link "1" at bounding box center [572, 387] width 25 height 22
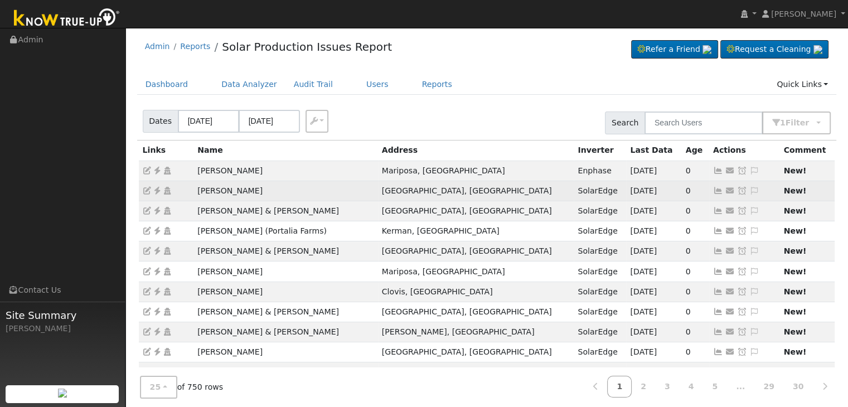
scroll to position [0, 0]
